Goal: Transaction & Acquisition: Obtain resource

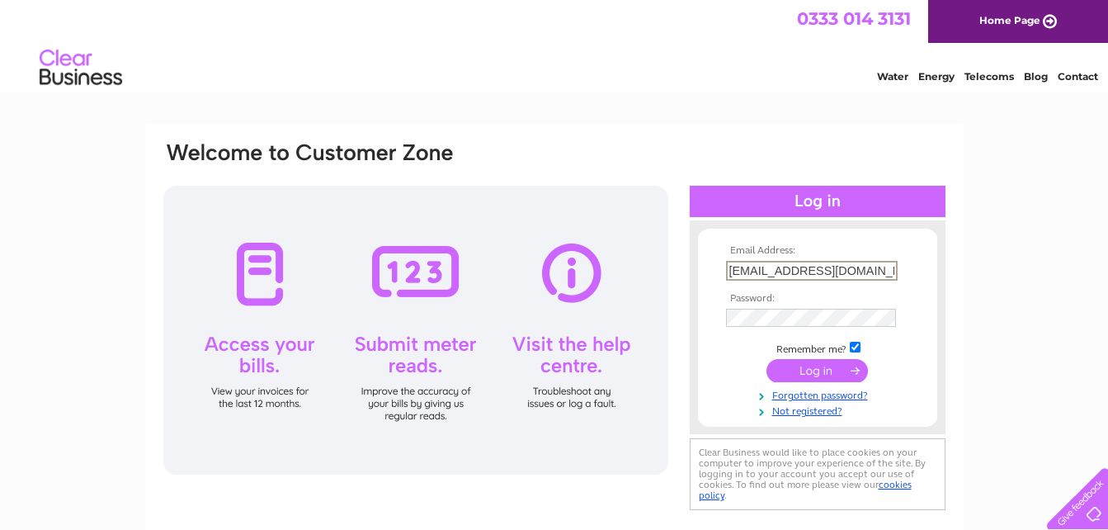
click at [791, 371] on input "submit" at bounding box center [818, 370] width 102 height 23
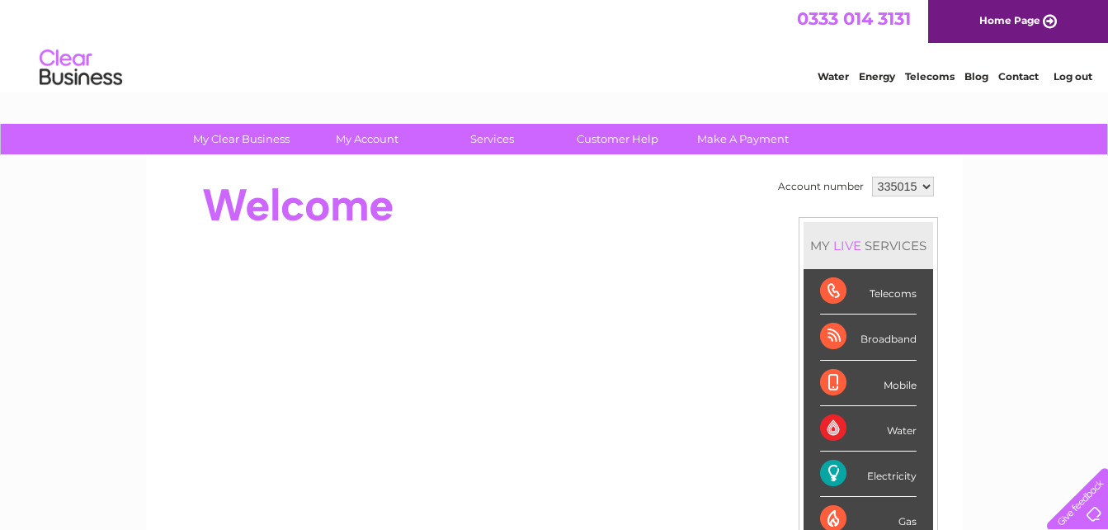
click at [923, 183] on select "335015 928370" at bounding box center [903, 187] width 62 height 20
select select "928370"
click at [872, 177] on select "335015 928370" at bounding box center [903, 187] width 62 height 20
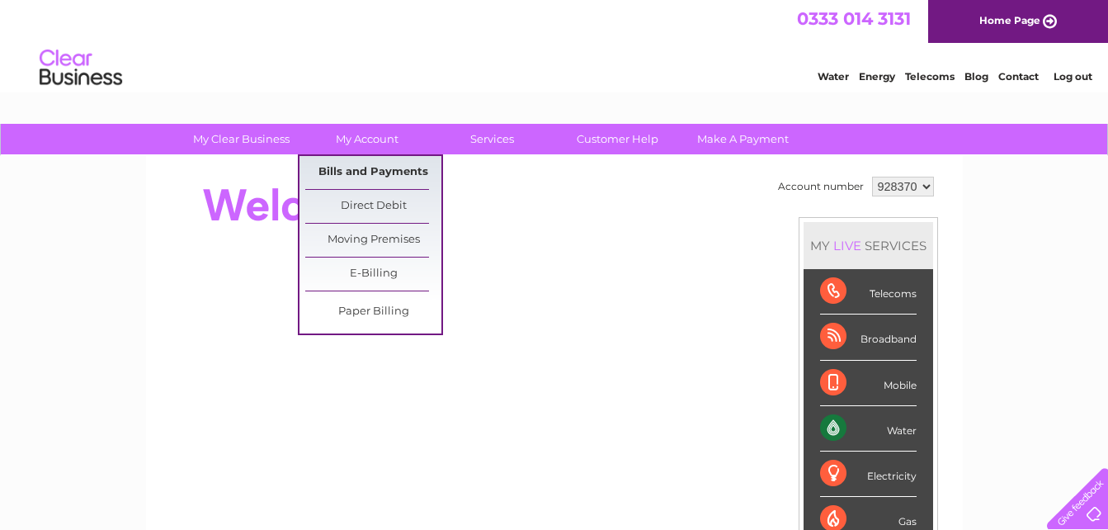
click at [357, 171] on link "Bills and Payments" at bounding box center [373, 172] width 136 height 33
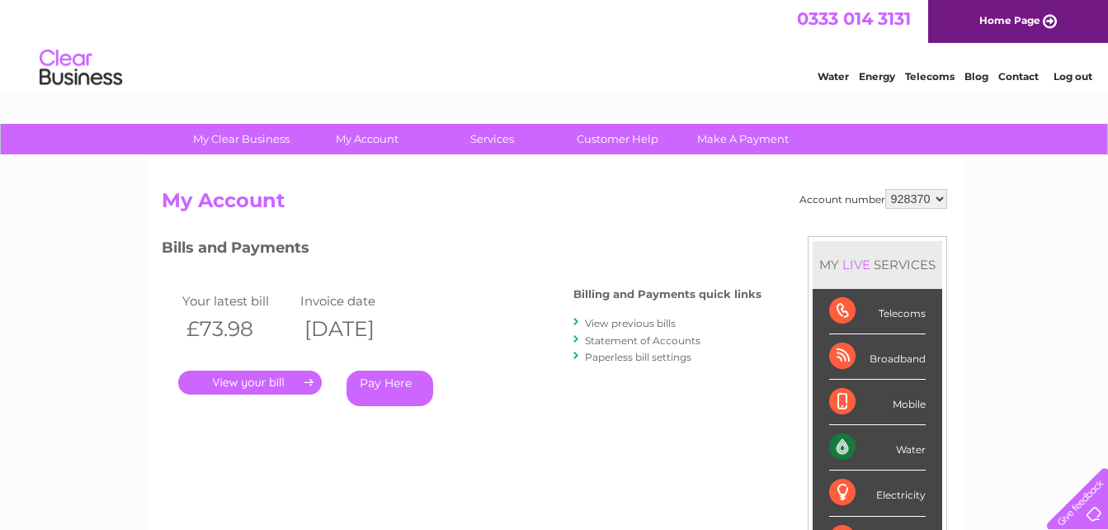
click at [639, 322] on link "View previous bills" at bounding box center [630, 323] width 91 height 12
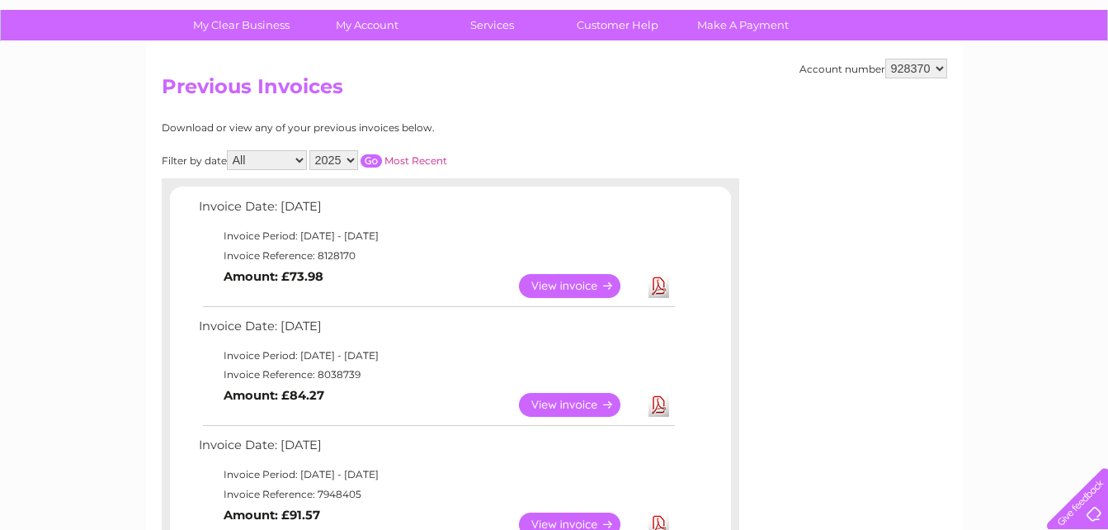
scroll to position [165, 0]
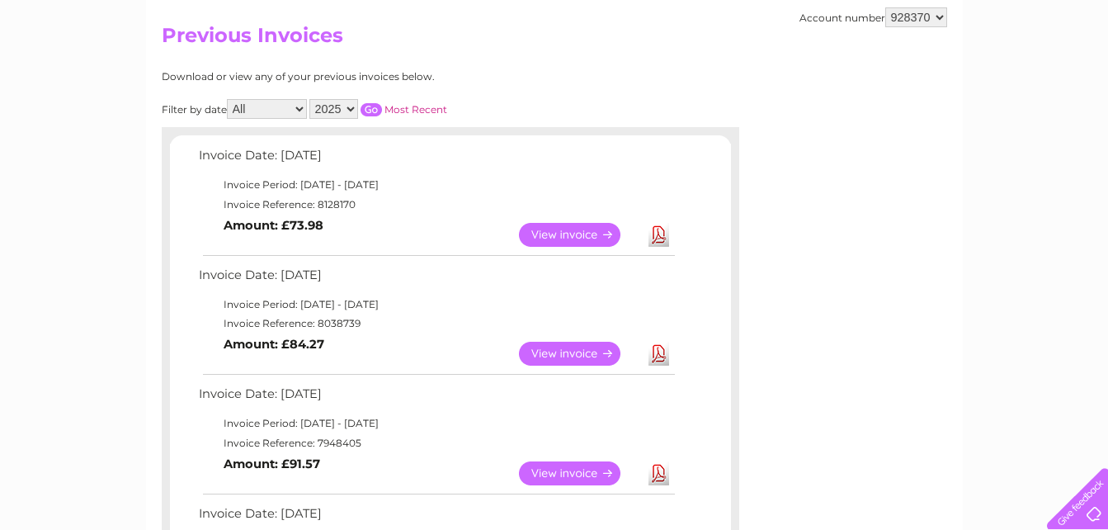
click at [661, 355] on link "Download" at bounding box center [659, 354] width 21 height 24
